Goal: Task Accomplishment & Management: Use online tool/utility

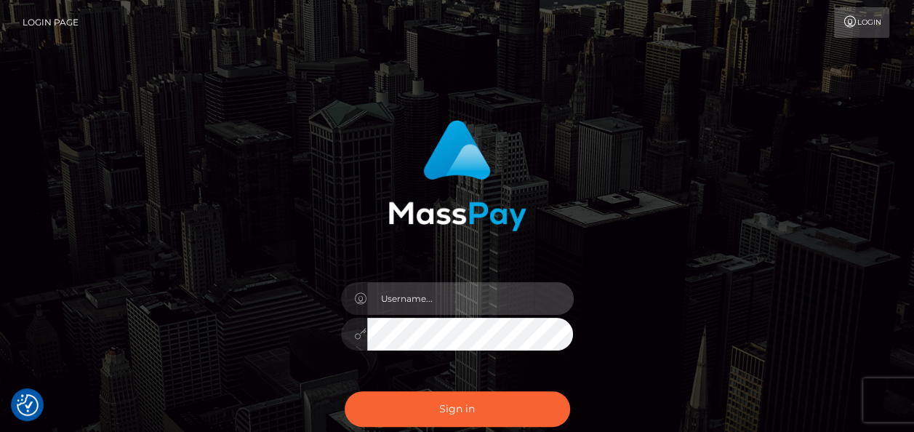
type input "india.of"
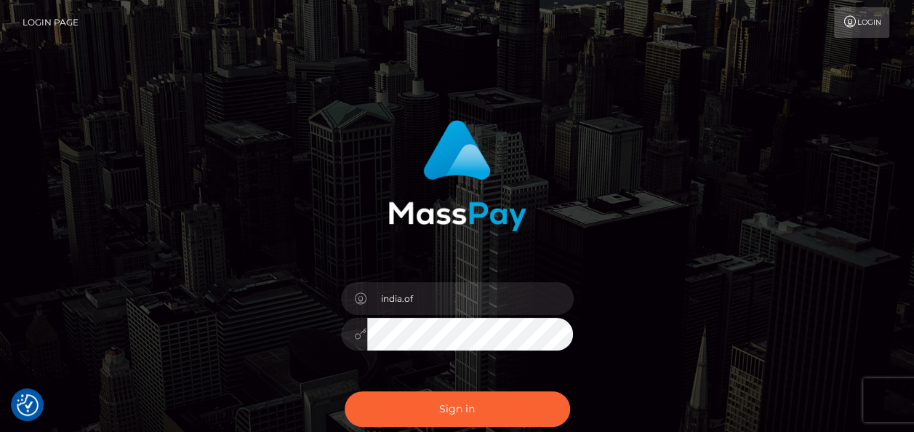
click at [480, 387] on div "Sign in Need Help?" at bounding box center [457, 415] width 255 height 65
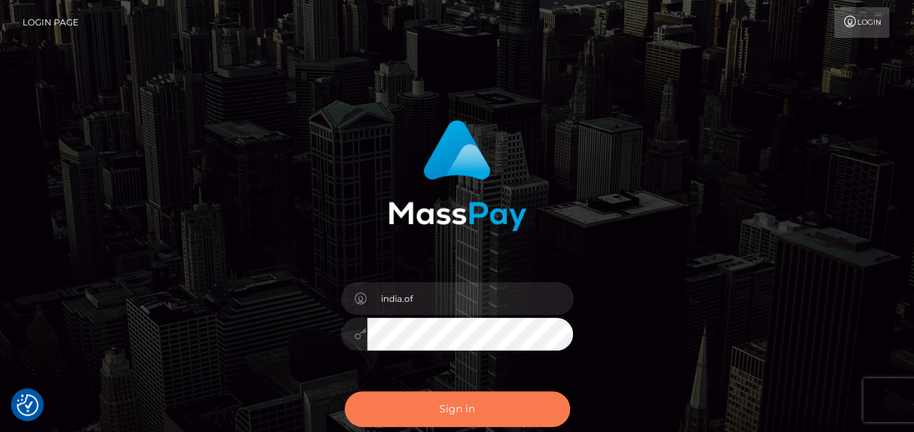
click at [480, 399] on button "Sign in" at bounding box center [457, 409] width 225 height 36
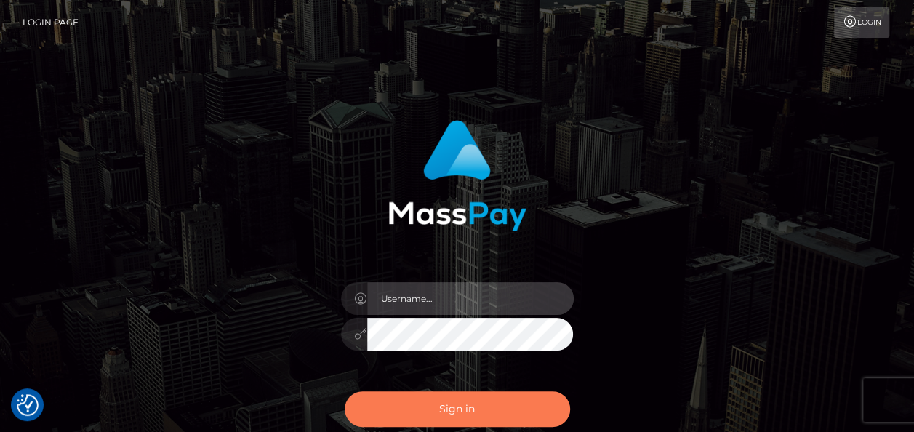
type input "india.of"
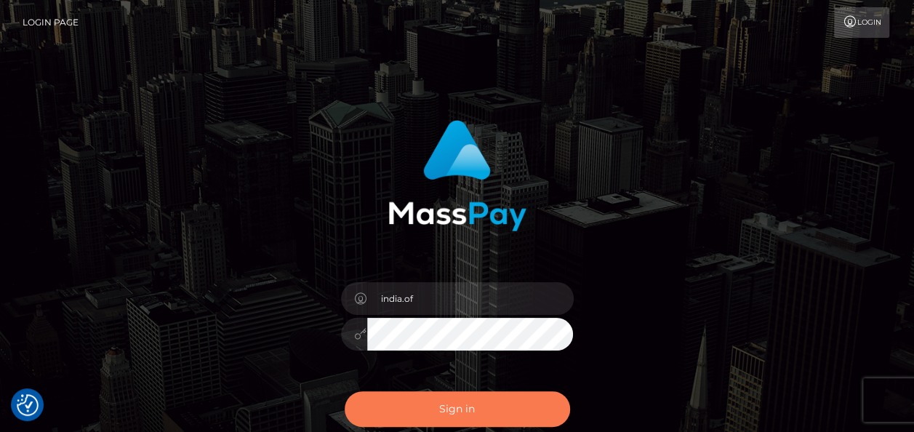
click at [461, 421] on button "Sign in" at bounding box center [457, 409] width 225 height 36
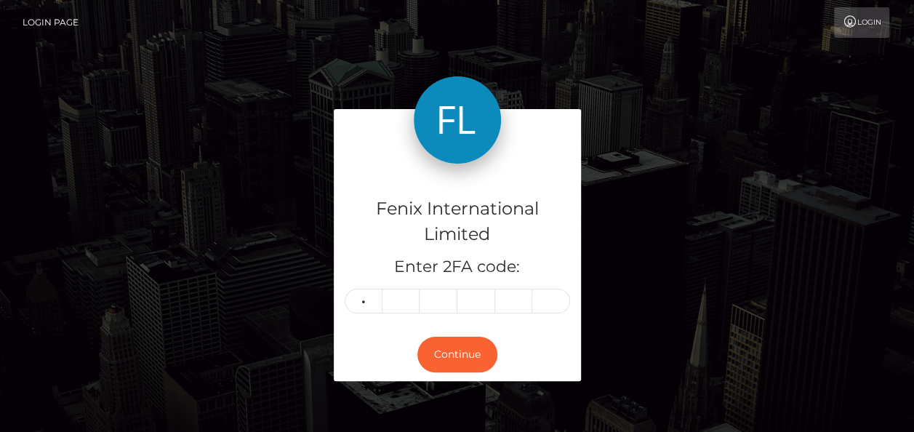
type input "5"
type input "3"
type input "8"
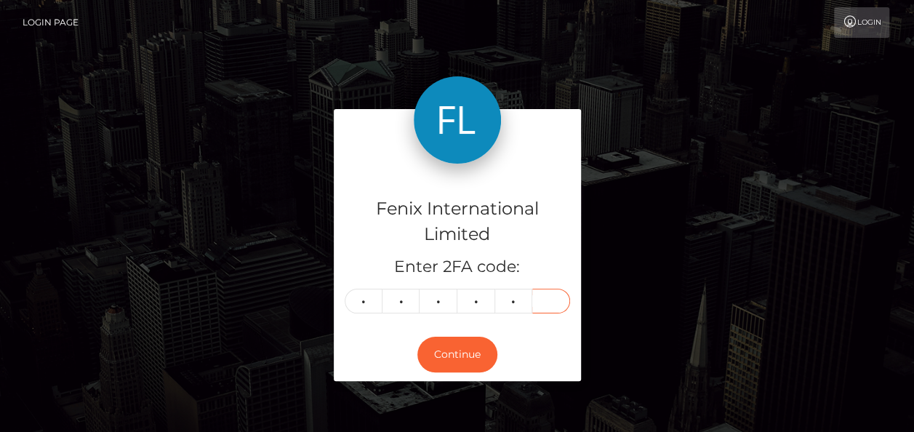
type input "6"
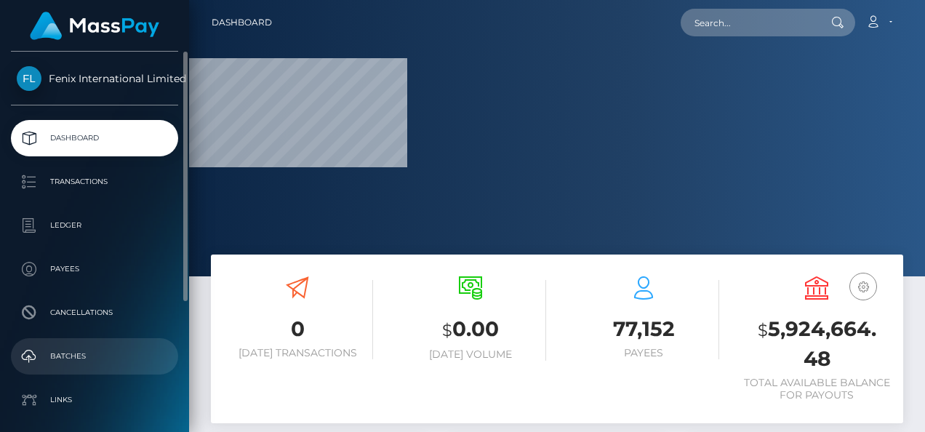
click at [83, 349] on p "Batches" at bounding box center [95, 356] width 156 height 22
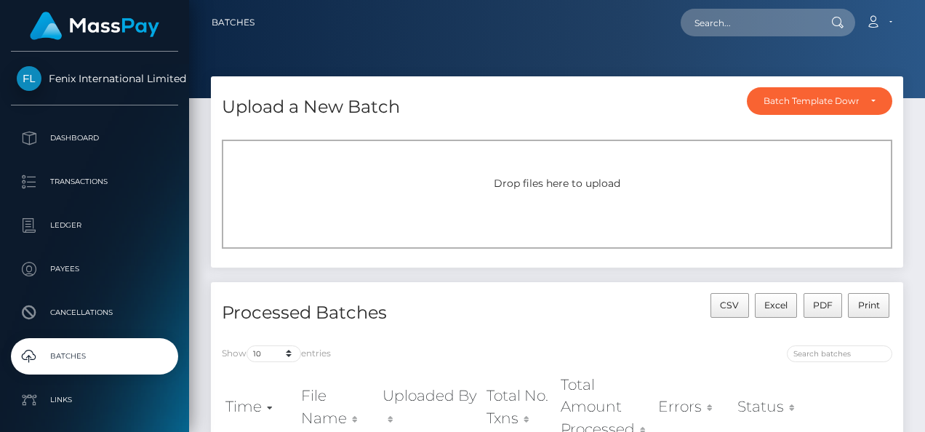
click at [622, 199] on div "Drop files here to upload" at bounding box center [557, 194] width 671 height 109
click at [570, 192] on div "Drop files here to upload" at bounding box center [557, 194] width 671 height 109
click at [486, 161] on div "Drop files here to upload" at bounding box center [557, 194] width 671 height 109
click at [473, 189] on div "Drop files here to upload" at bounding box center [557, 183] width 639 height 15
click at [556, 186] on span "Drop files here to upload" at bounding box center [557, 183] width 127 height 13
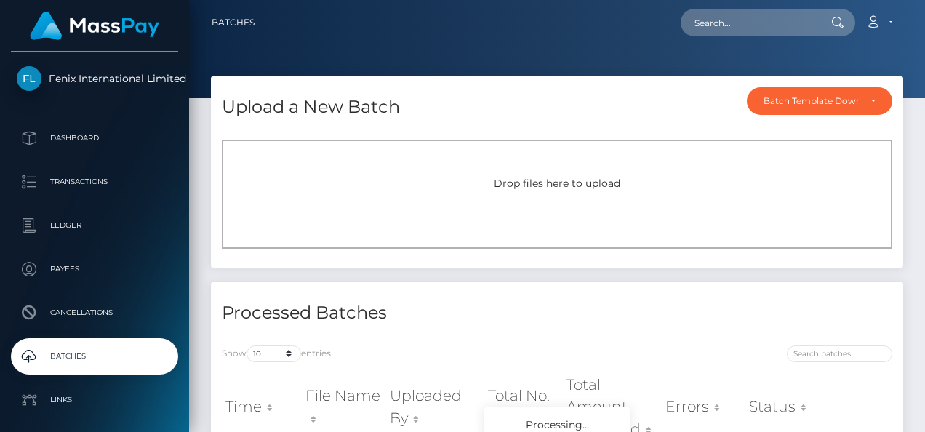
click at [537, 175] on div "Drop files here to upload" at bounding box center [557, 194] width 671 height 109
click at [406, 173] on div "Drop files here to upload" at bounding box center [557, 194] width 671 height 109
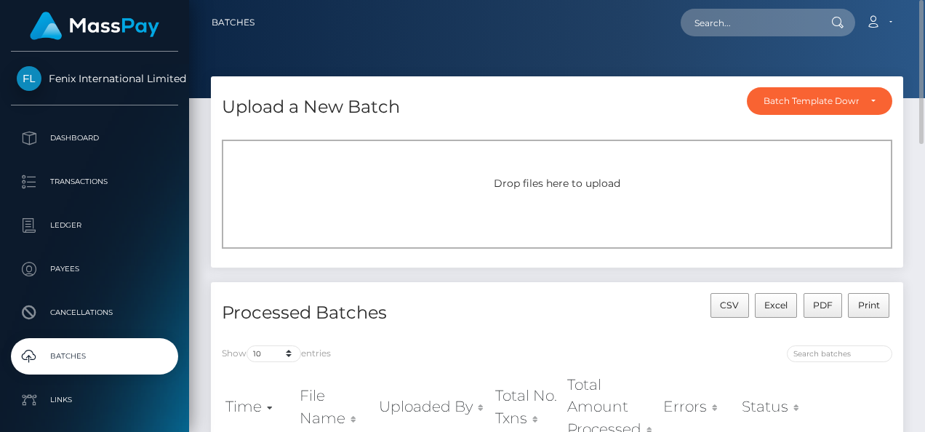
click at [826, 164] on div "Drop files here to upload" at bounding box center [557, 194] width 671 height 109
click at [452, 194] on div "Drop files here to upload" at bounding box center [557, 194] width 671 height 109
click at [449, 191] on div "Drop files here to upload" at bounding box center [557, 194] width 671 height 109
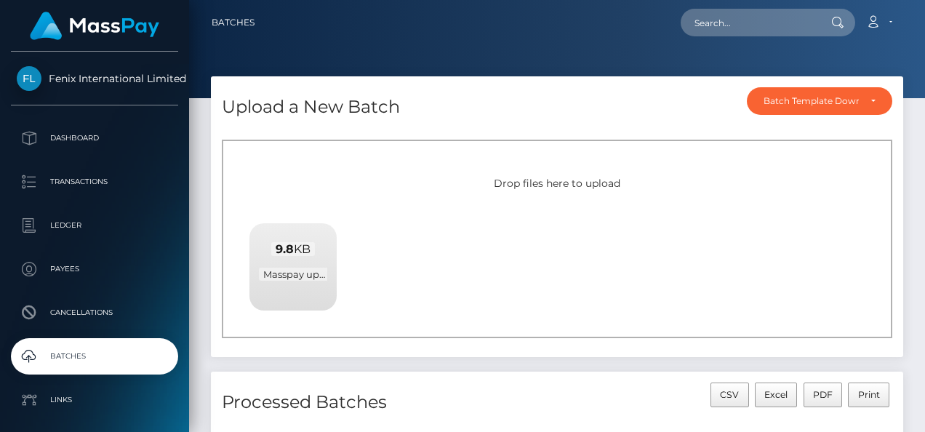
scroll to position [145, 0]
